Goal: Task Accomplishment & Management: Use online tool/utility

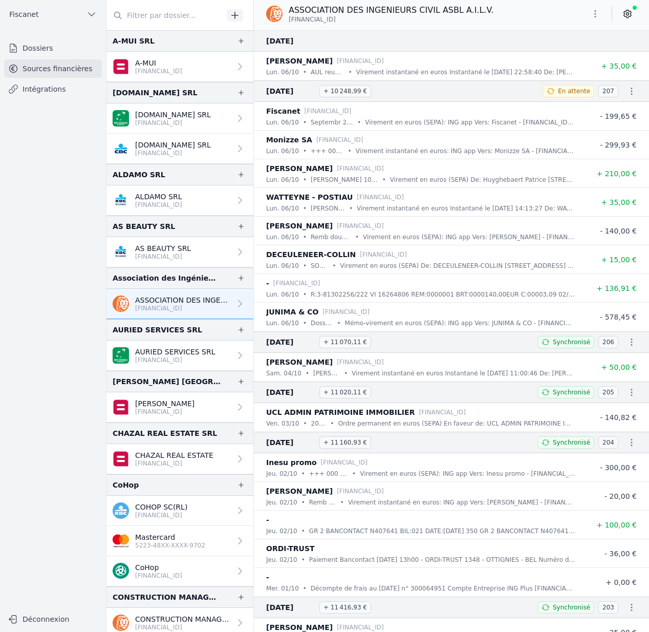
click at [86, 14] on icon "button" at bounding box center [91, 14] width 10 height 10
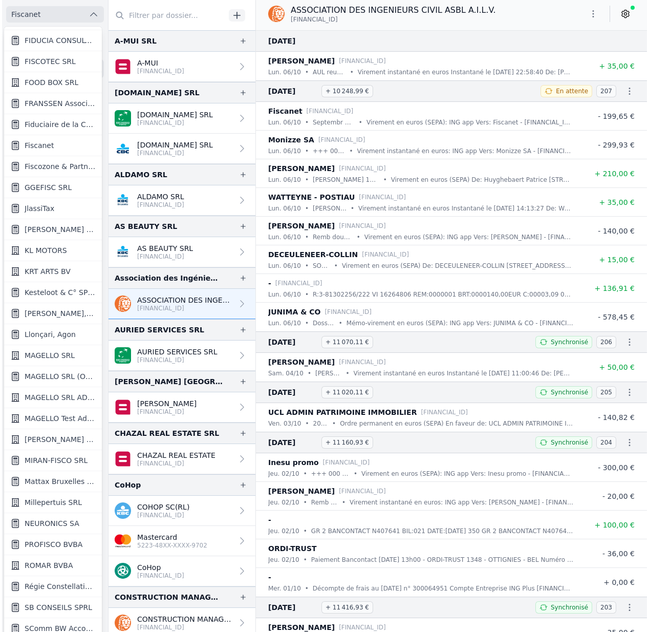
scroll to position [859, 0]
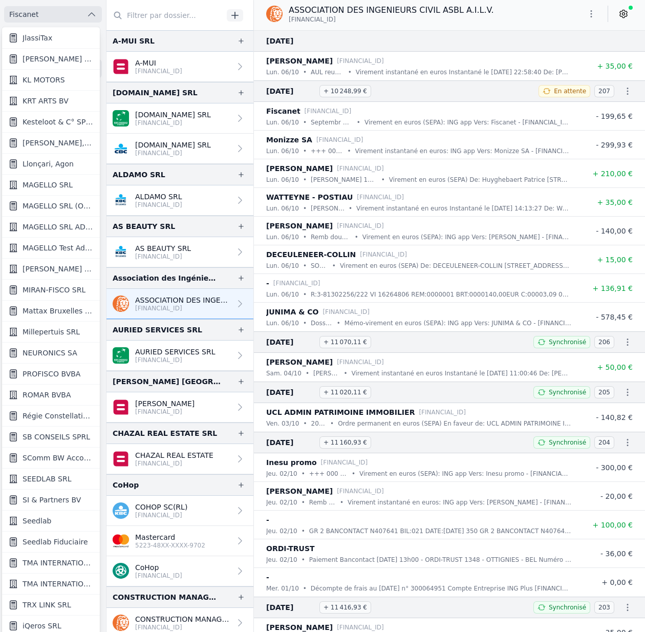
click at [42, 525] on span "Seedlab" at bounding box center [37, 520] width 29 height 10
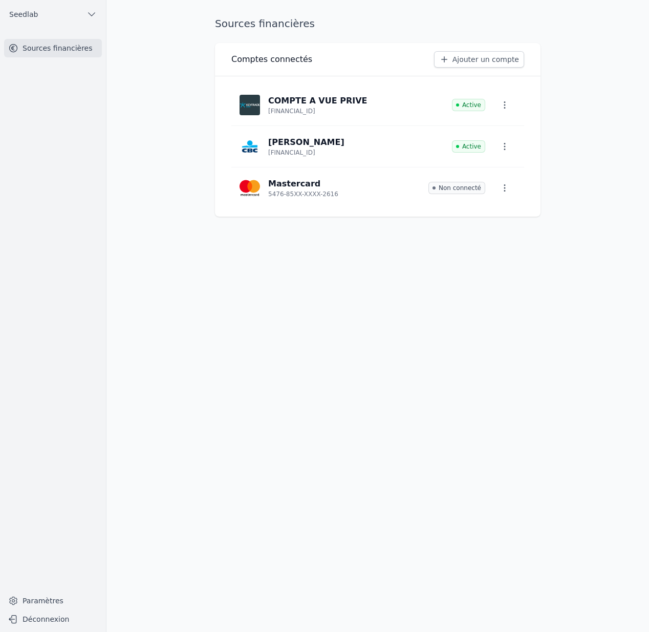
click at [469, 60] on link "Ajouter un compte" at bounding box center [479, 59] width 90 height 16
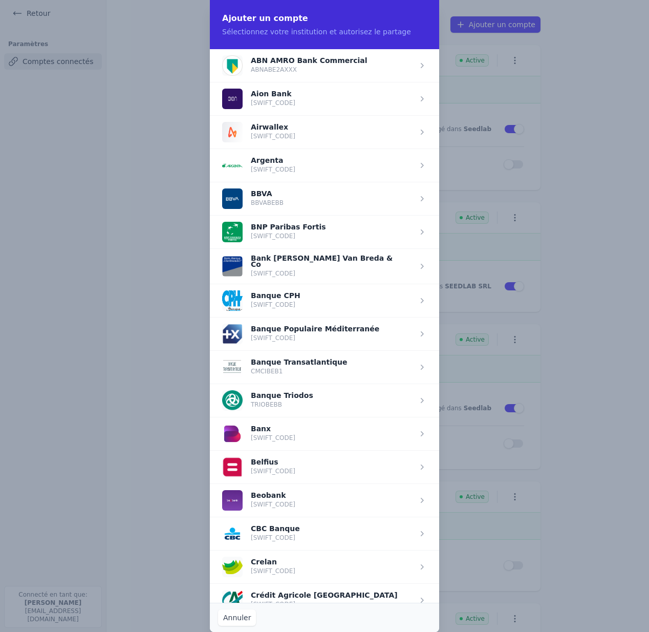
click at [306, 232] on span "button" at bounding box center [324, 231] width 229 height 33
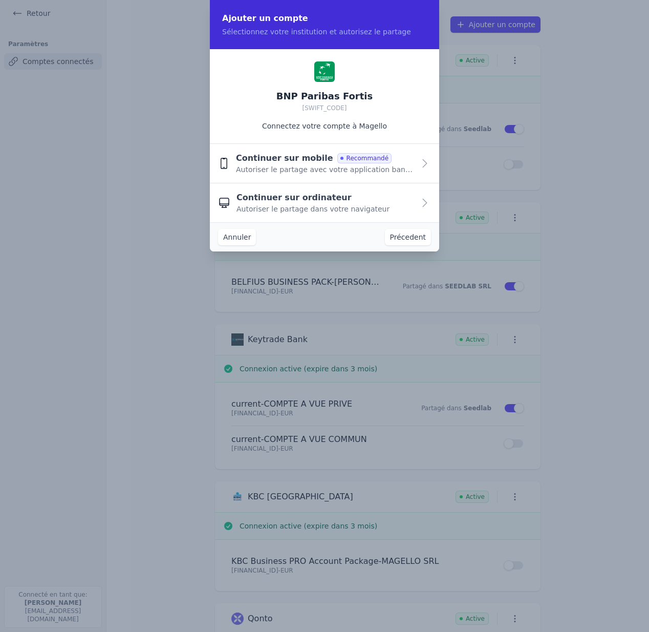
click at [313, 194] on span "Continuer sur ordinateur" at bounding box center [293, 197] width 115 height 12
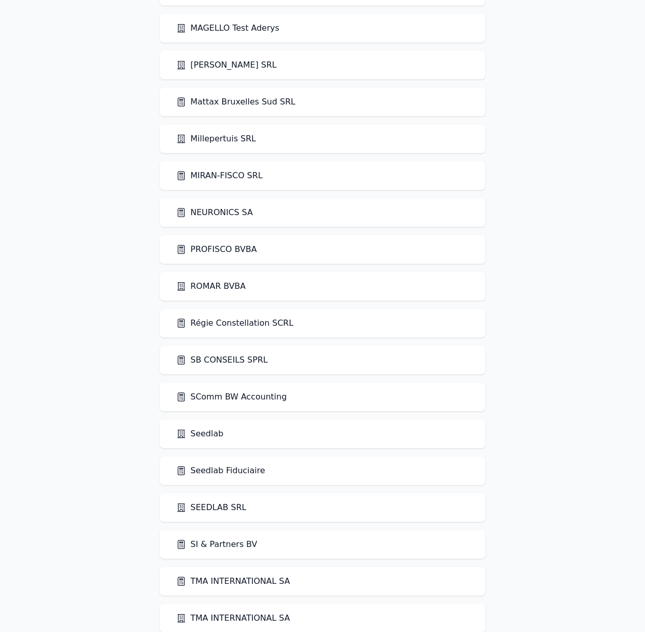
scroll to position [2003, 0]
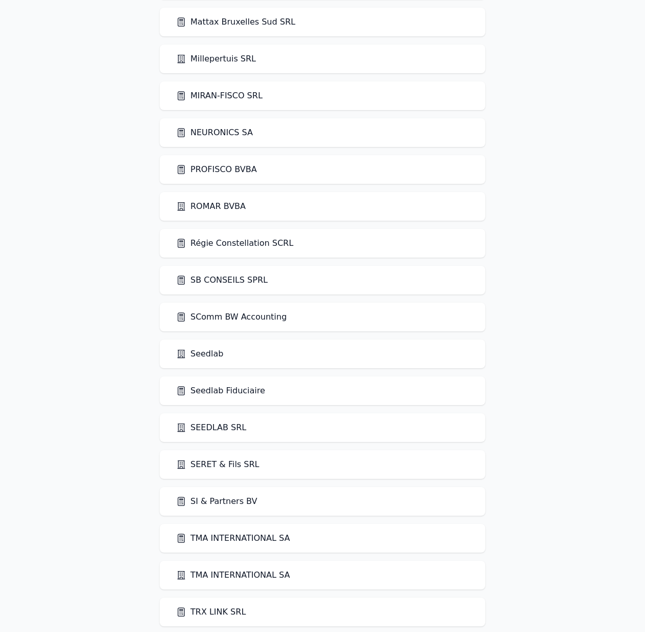
scroll to position [2040, 0]
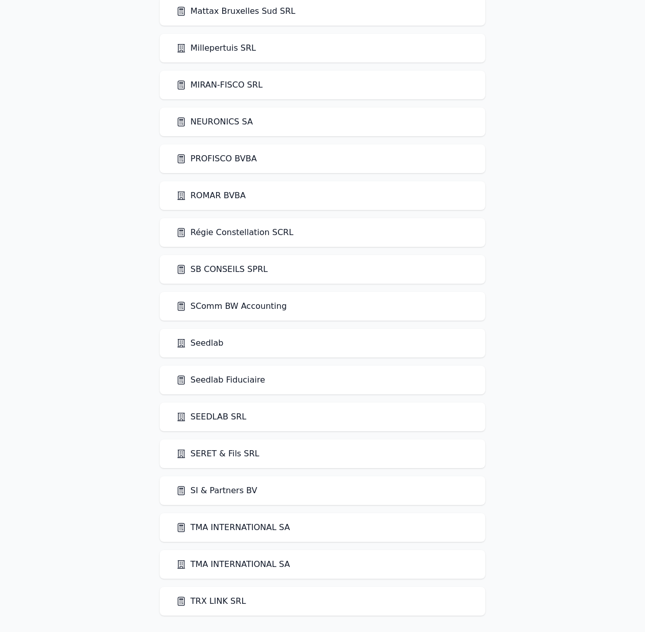
click at [226, 456] on link "SERET & Fils SRL" at bounding box center [217, 453] width 83 height 12
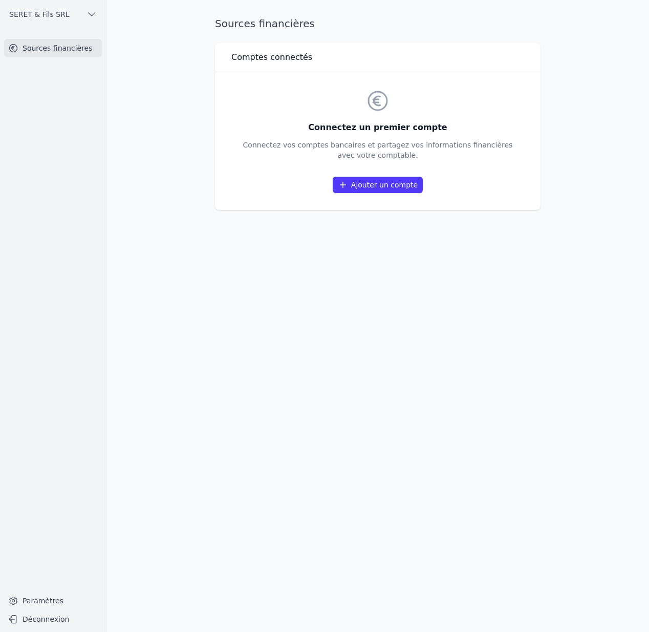
click at [54, 602] on link "Paramètres" at bounding box center [53, 600] width 98 height 16
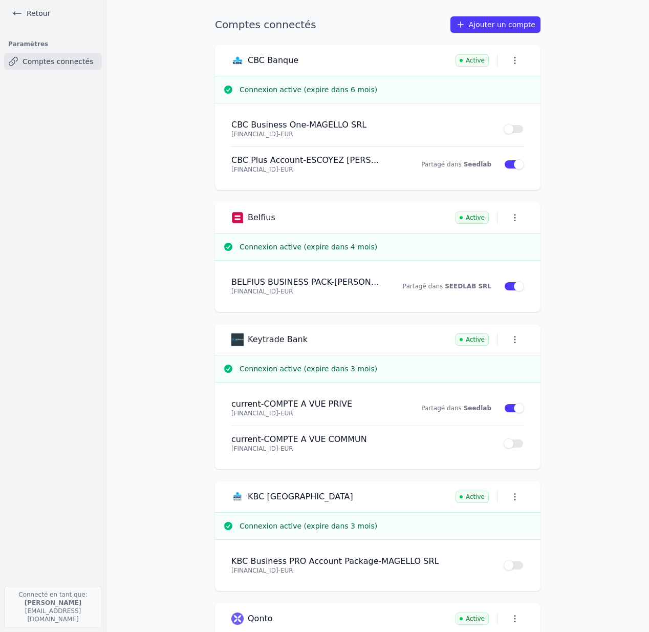
click at [25, 12] on link "Retour" at bounding box center [31, 13] width 46 height 14
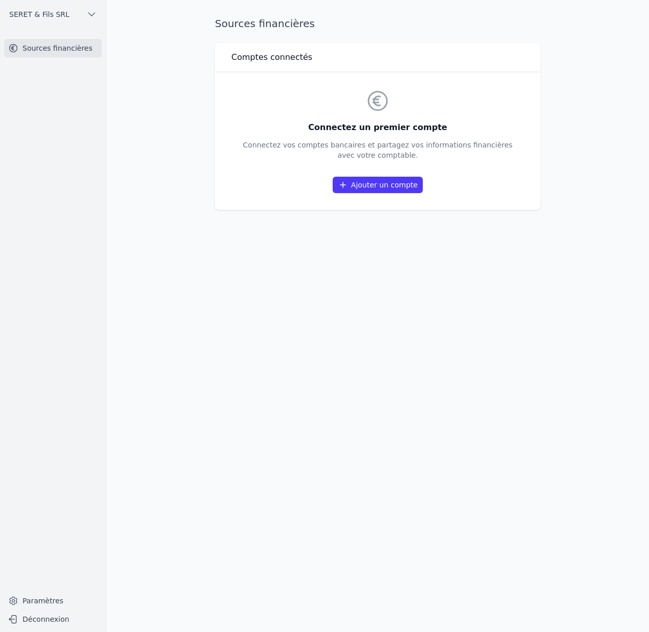
click at [379, 186] on link "Ajouter un compte" at bounding box center [378, 185] width 90 height 16
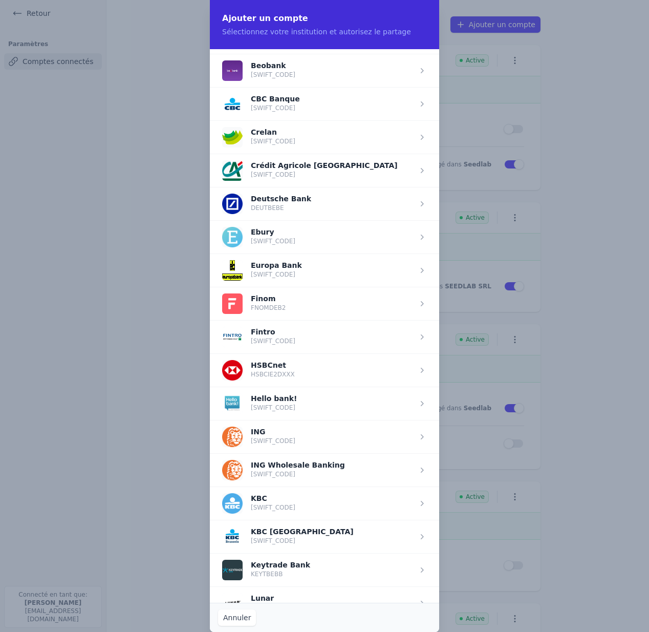
scroll to position [208, 0]
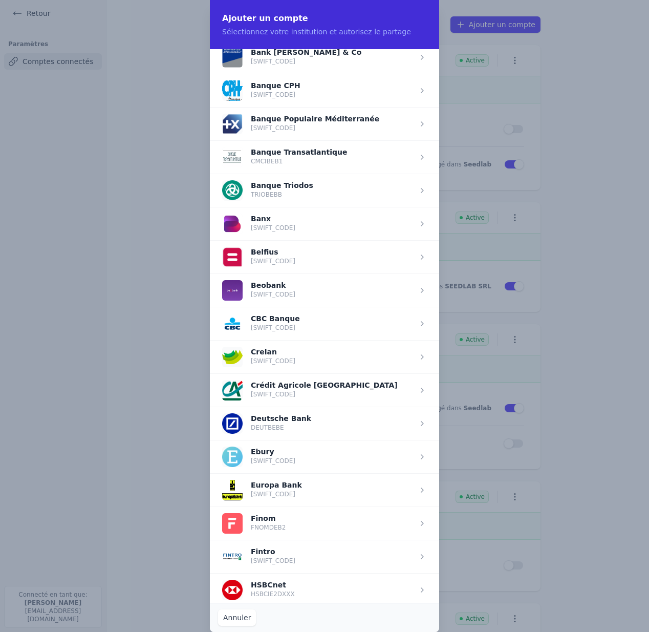
click at [348, 488] on span "button" at bounding box center [324, 489] width 229 height 33
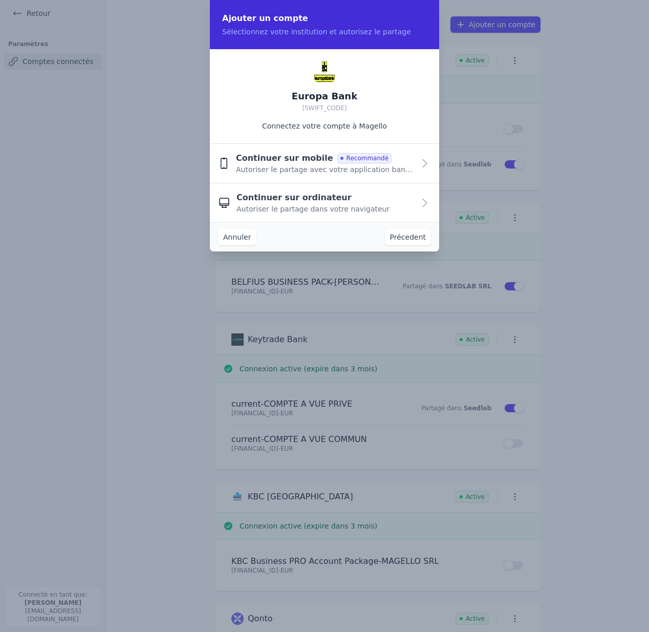
click at [370, 191] on div "Continuer sur ordinateur Autoriser le partage dans votre navigateur" at bounding box center [325, 202] width 178 height 23
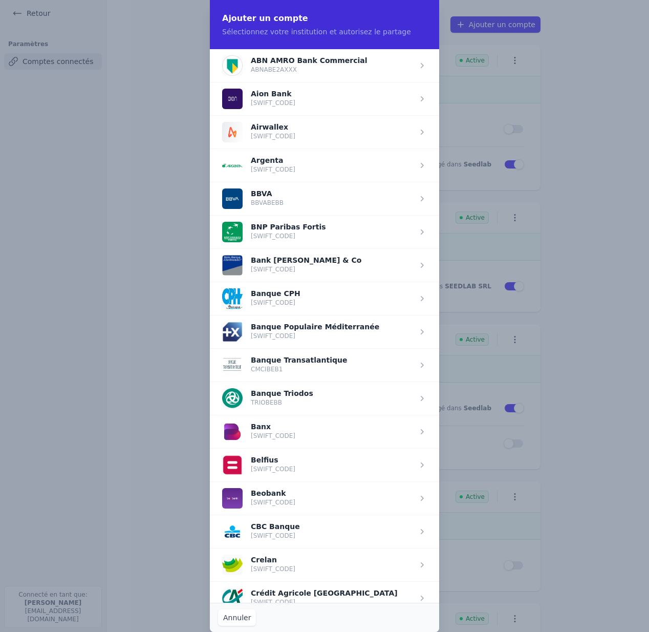
click at [230, 618] on button "Annuler" at bounding box center [237, 617] width 38 height 16
